Goal: Register for event/course

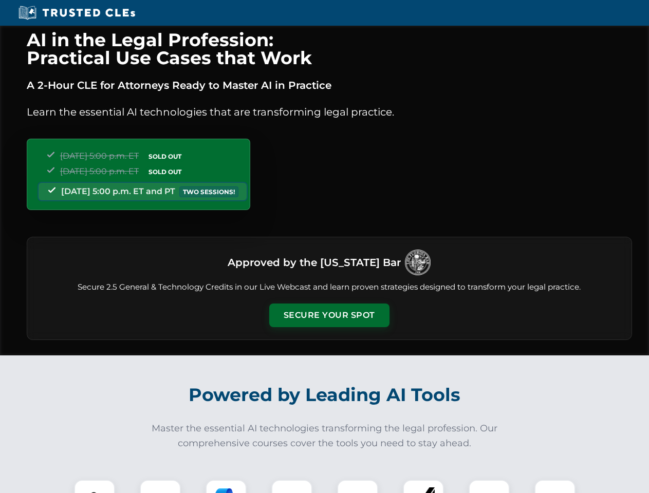
click at [329, 316] on button "Secure Your Spot" at bounding box center [329, 316] width 120 height 24
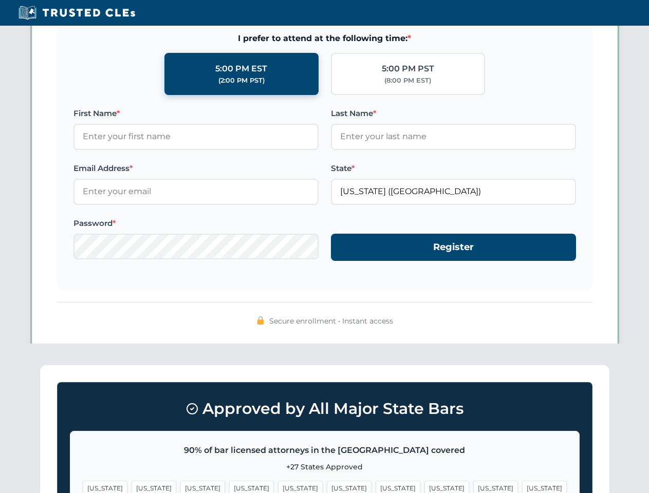
click at [376, 487] on span "[US_STATE]" at bounding box center [398, 488] width 45 height 15
click at [473, 487] on span "[US_STATE]" at bounding box center [495, 488] width 45 height 15
